Goal: Register for event/course

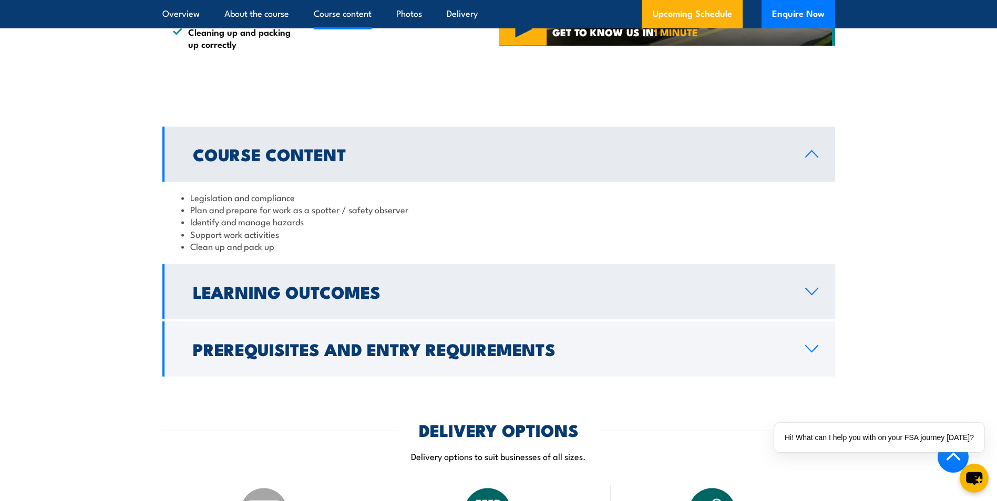
scroll to position [788, 0]
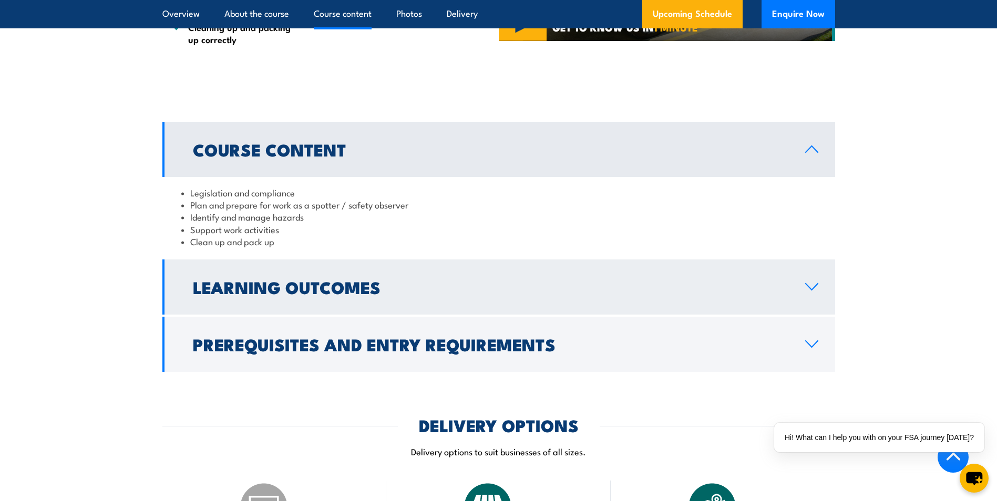
click at [805, 283] on icon at bounding box center [811, 287] width 14 height 8
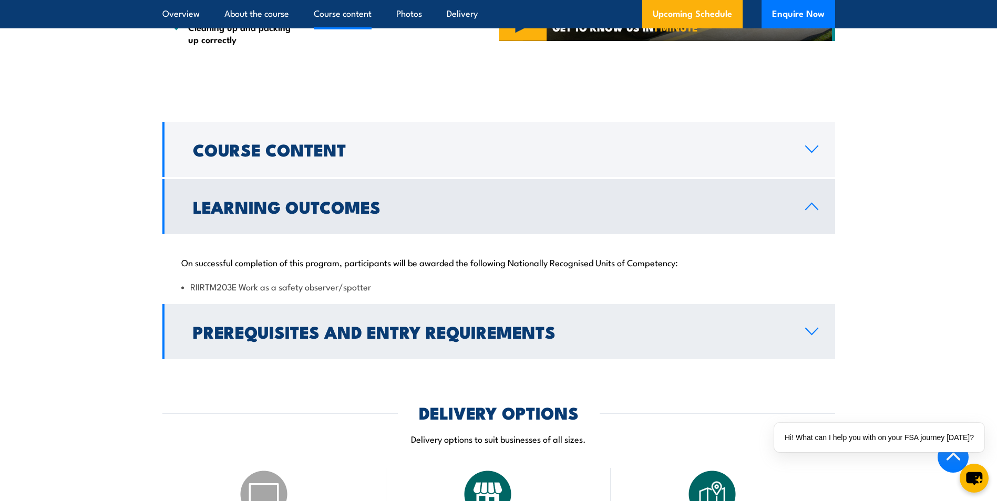
click at [808, 331] on icon at bounding box center [811, 331] width 14 height 8
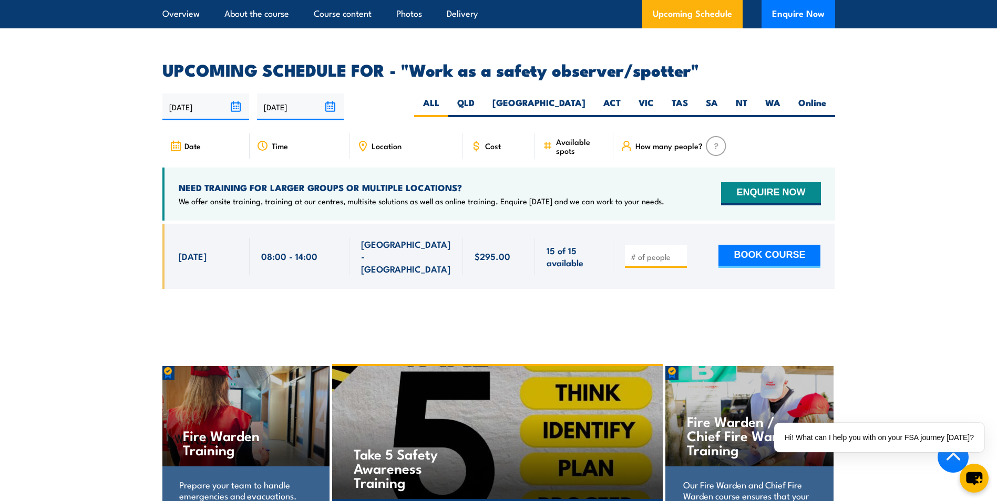
scroll to position [1628, 0]
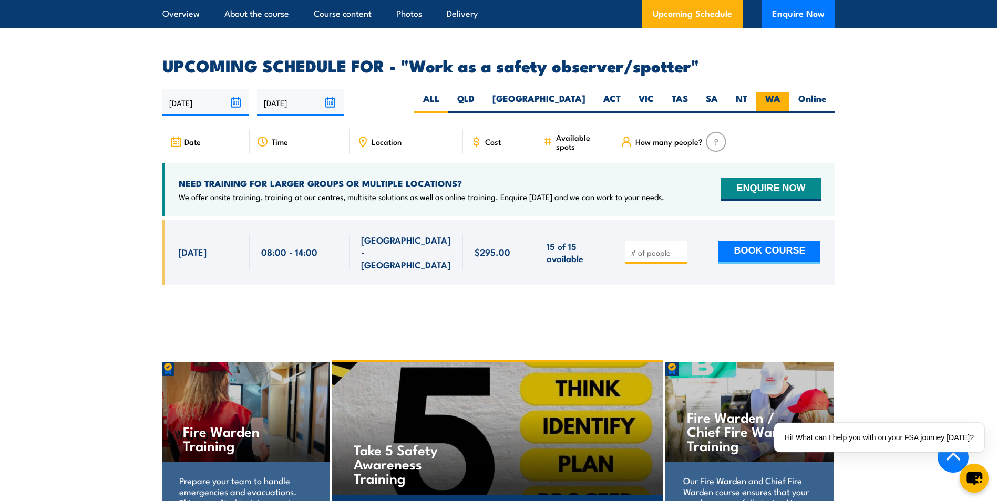
click at [770, 92] on label "WA" at bounding box center [772, 102] width 33 height 20
click at [780, 92] on input "WA" at bounding box center [783, 95] width 7 height 7
radio input "true"
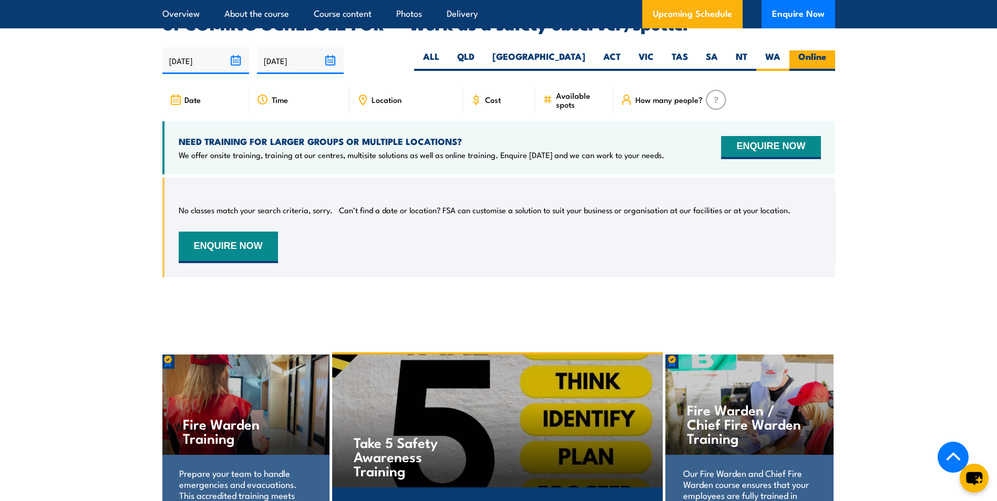
click at [806, 50] on label "Online" at bounding box center [812, 60] width 46 height 20
click at [826, 50] on input "Online" at bounding box center [829, 53] width 7 height 7
radio input "true"
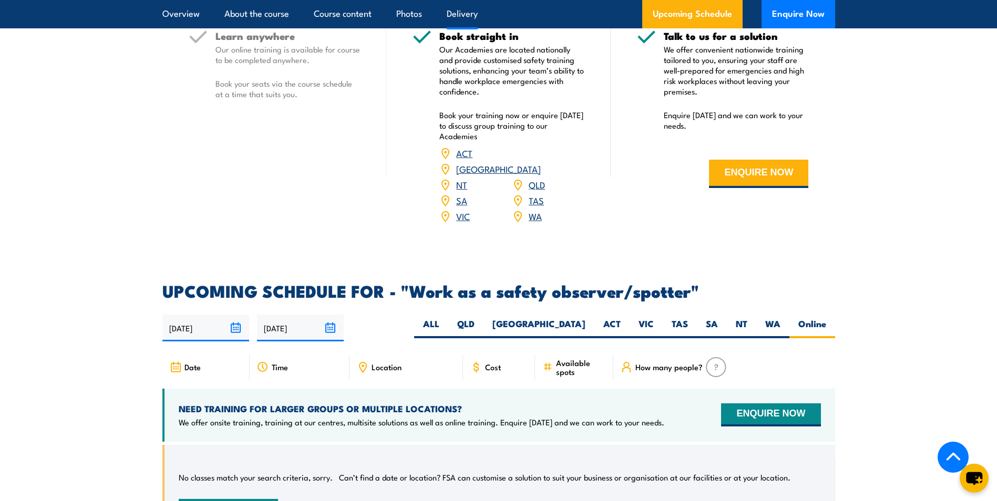
scroll to position [1085, 0]
